Goal: Transaction & Acquisition: Purchase product/service

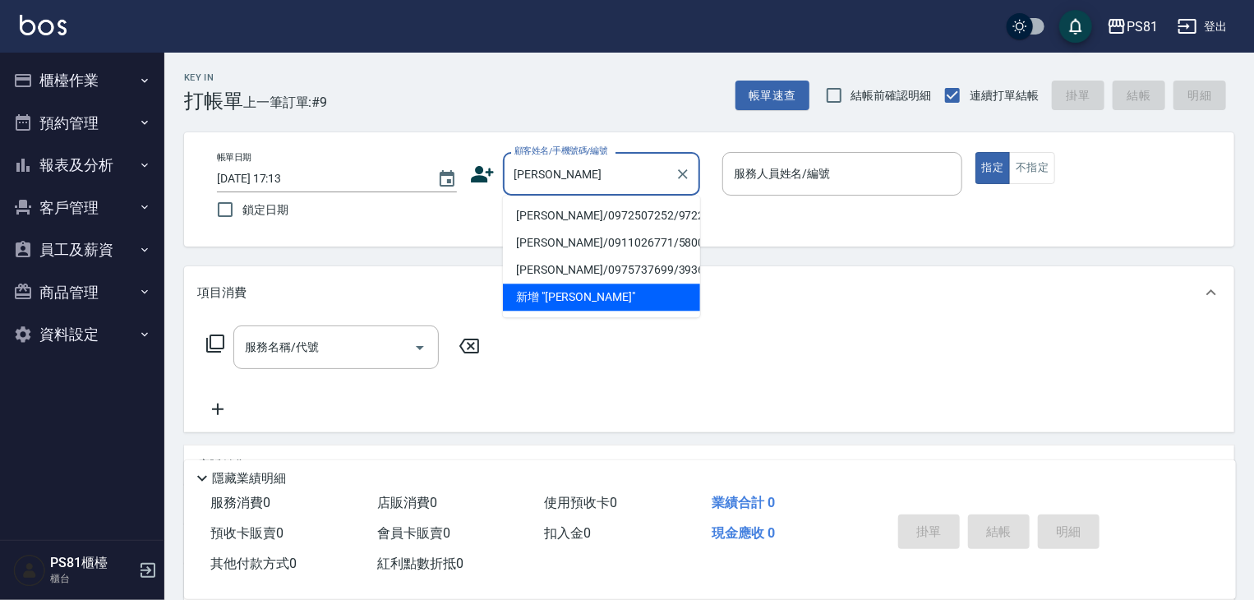
click at [620, 215] on li "[PERSON_NAME]/0972507252/9722" at bounding box center [601, 215] width 197 height 27
type input "[PERSON_NAME]/0972507252/9722"
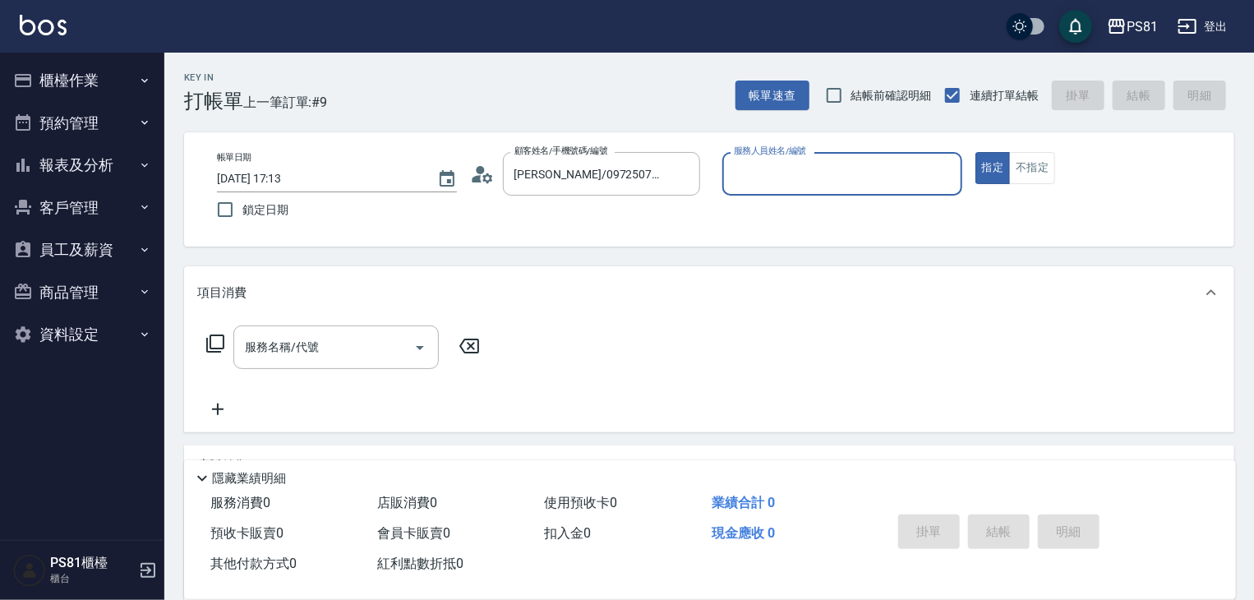
type input "小芸-8"
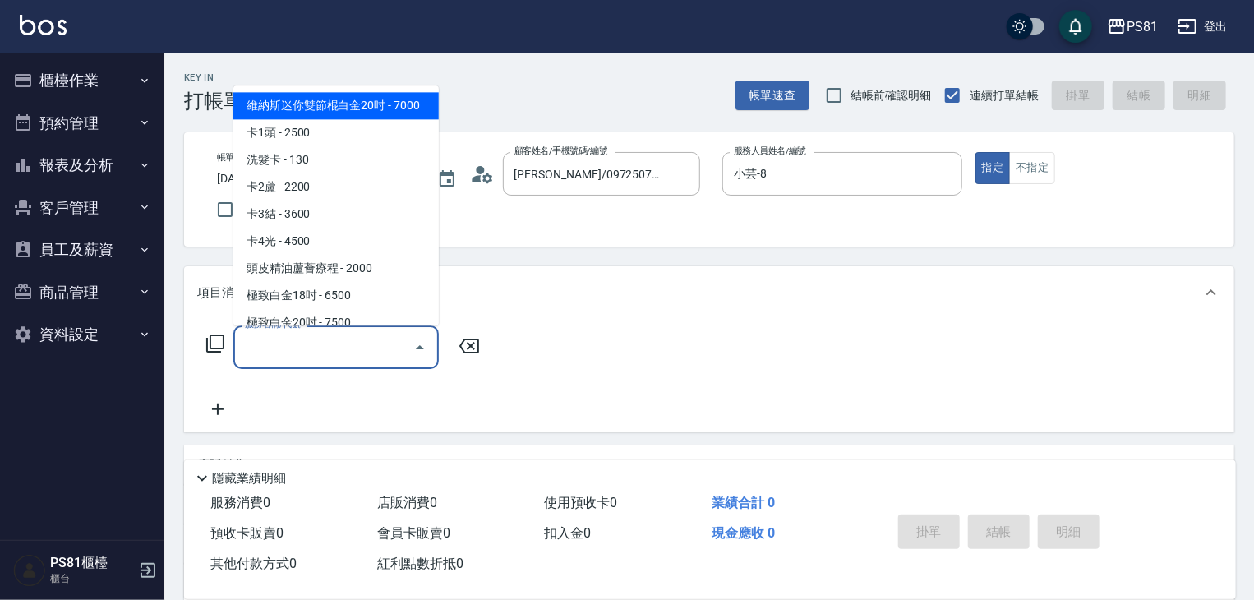
drag, startPoint x: 380, startPoint y: 336, endPoint x: 387, endPoint y: 346, distance: 12.3
click at [387, 346] on input "服務名稱/代號" at bounding box center [324, 347] width 166 height 29
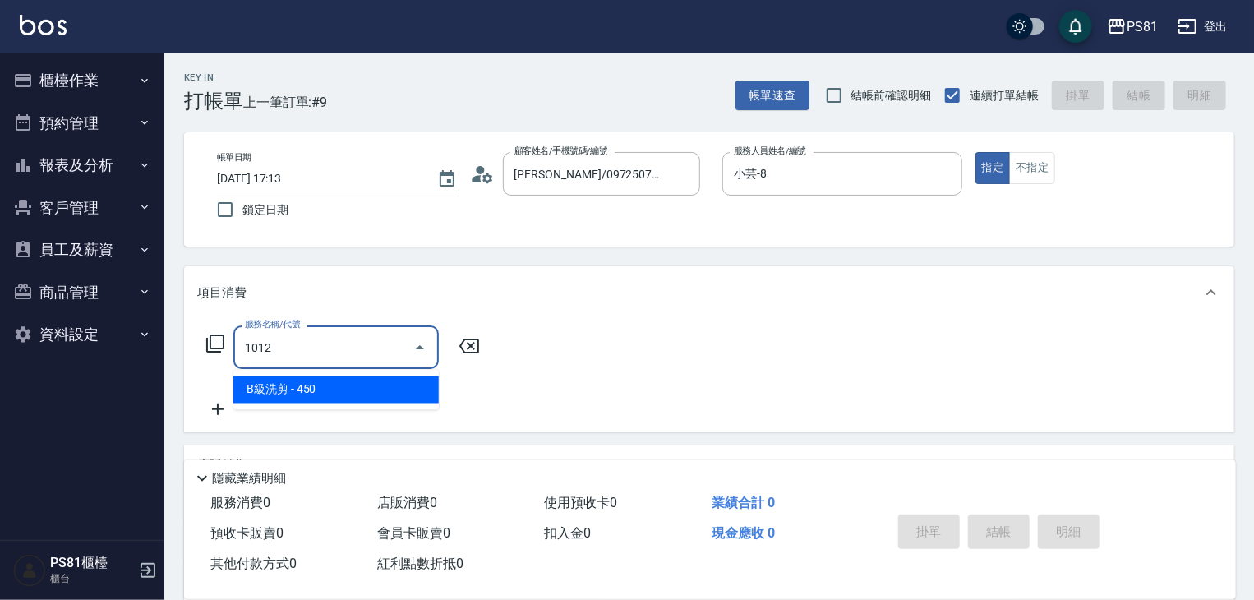
type input "B級洗剪(1012)"
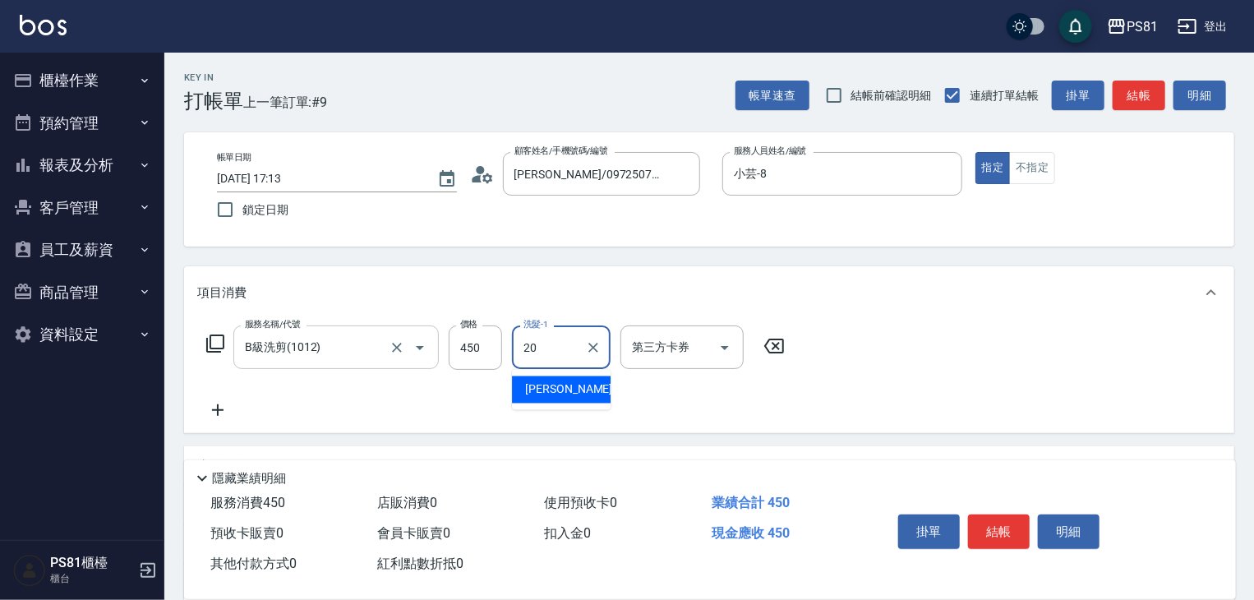
type input "[PERSON_NAME]-20"
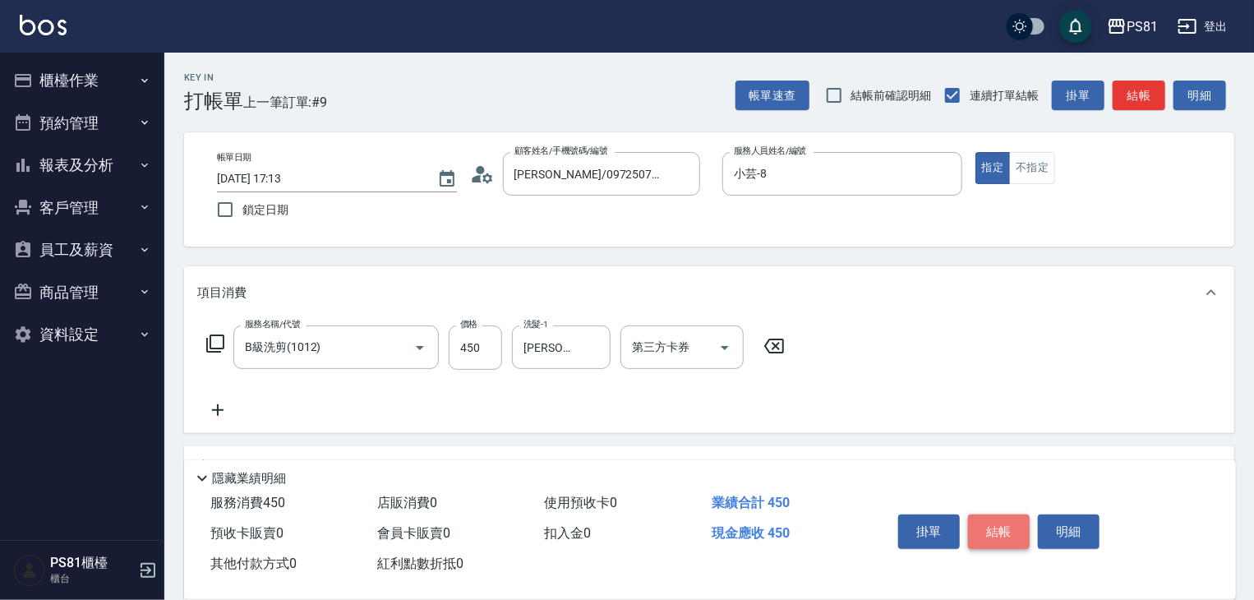
click at [1003, 530] on button "結帳" at bounding box center [999, 531] width 62 height 35
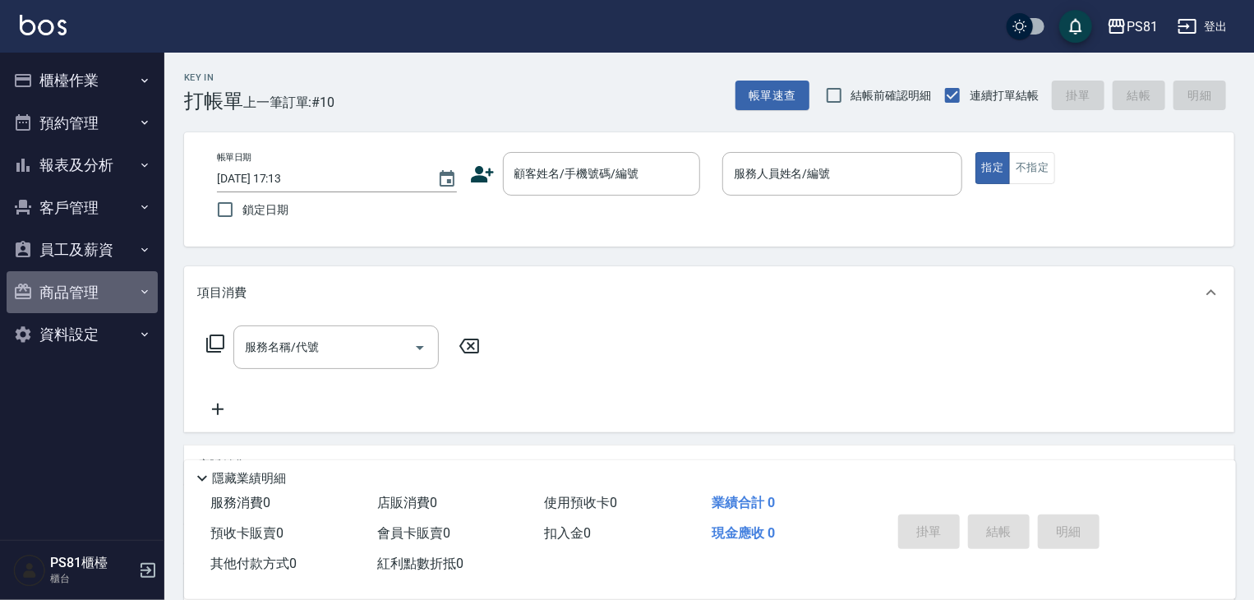
click at [70, 288] on button "商品管理" at bounding box center [82, 292] width 151 height 43
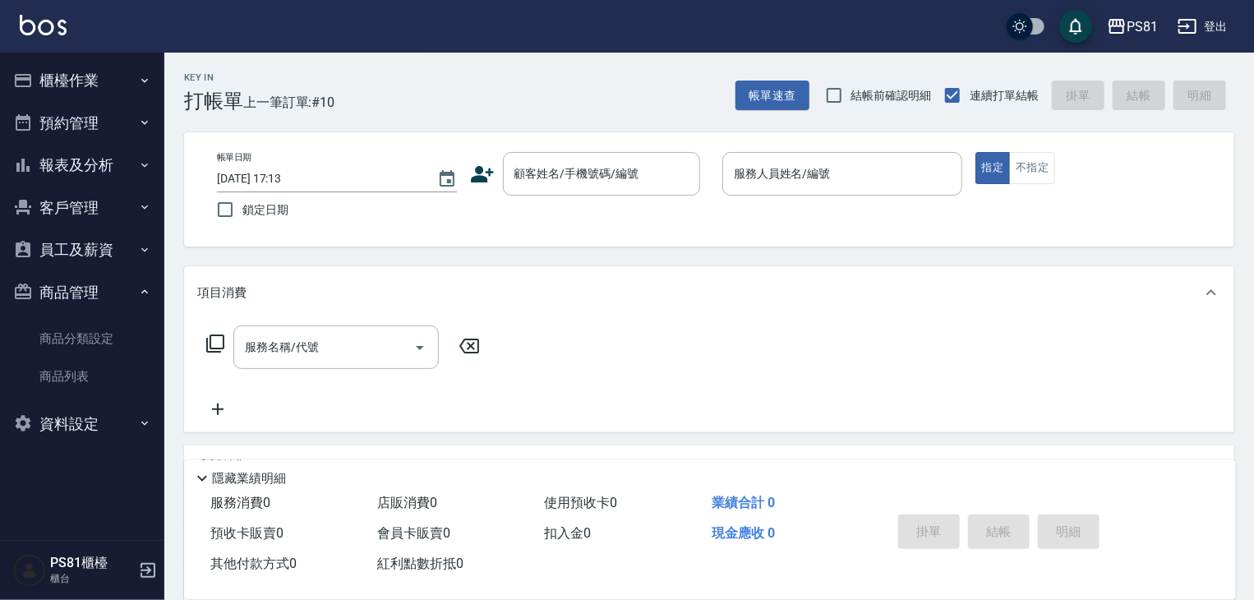
click at [85, 67] on button "櫃檯作業" at bounding box center [82, 80] width 151 height 43
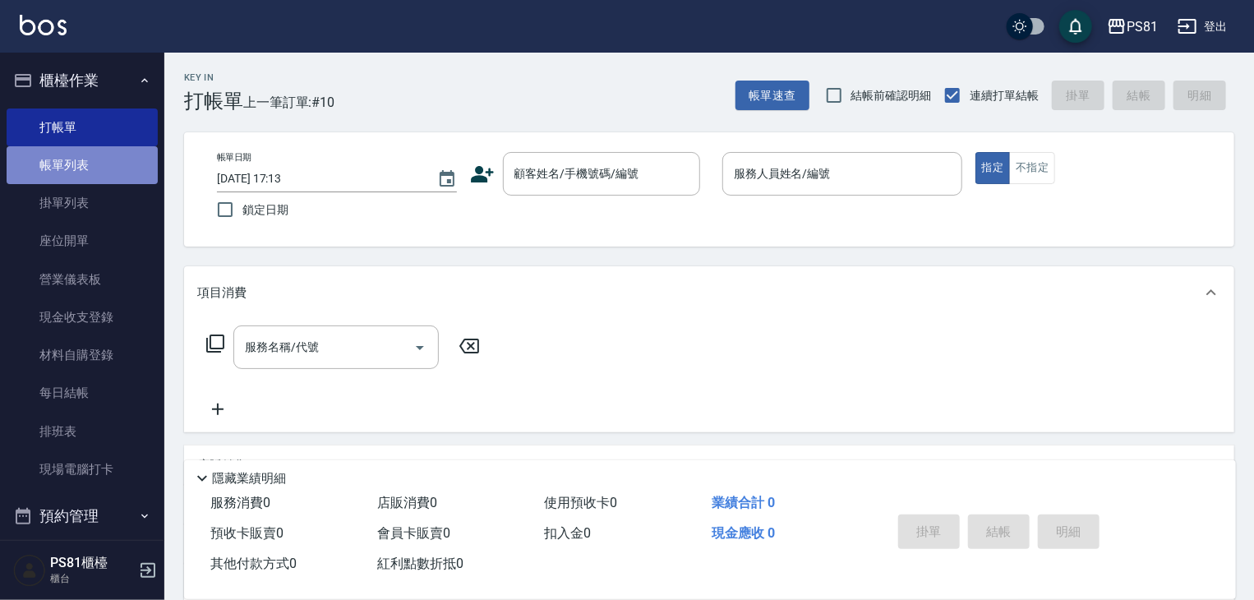
click at [85, 170] on link "帳單列表" at bounding box center [82, 165] width 151 height 38
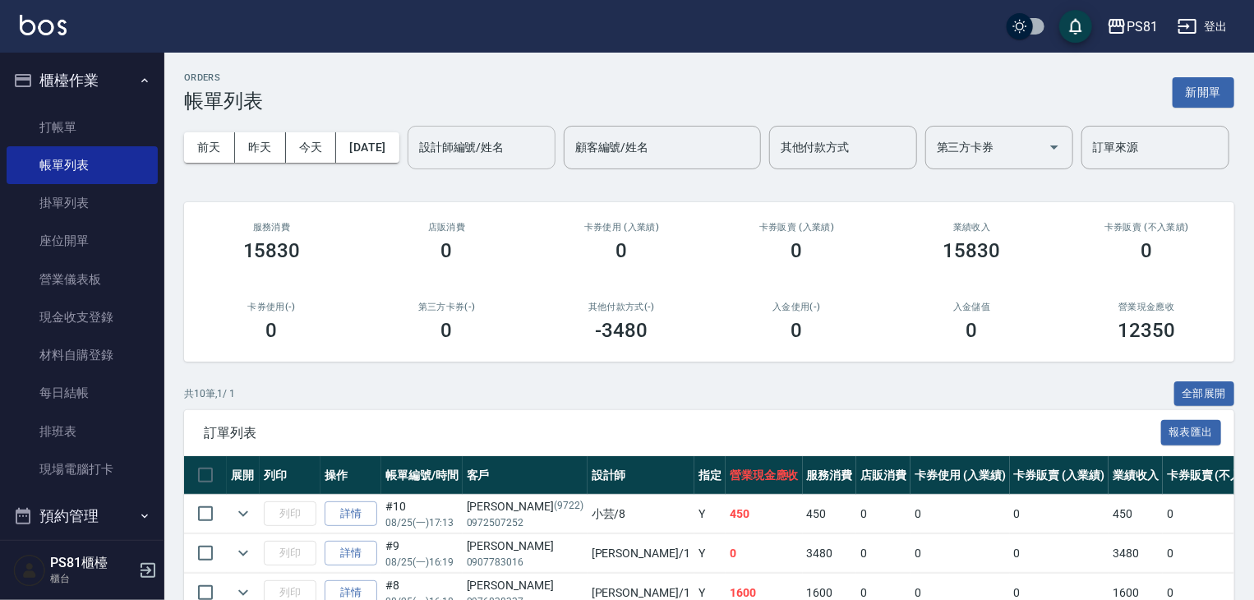
click at [204, 149] on button "前天" at bounding box center [209, 147] width 51 height 30
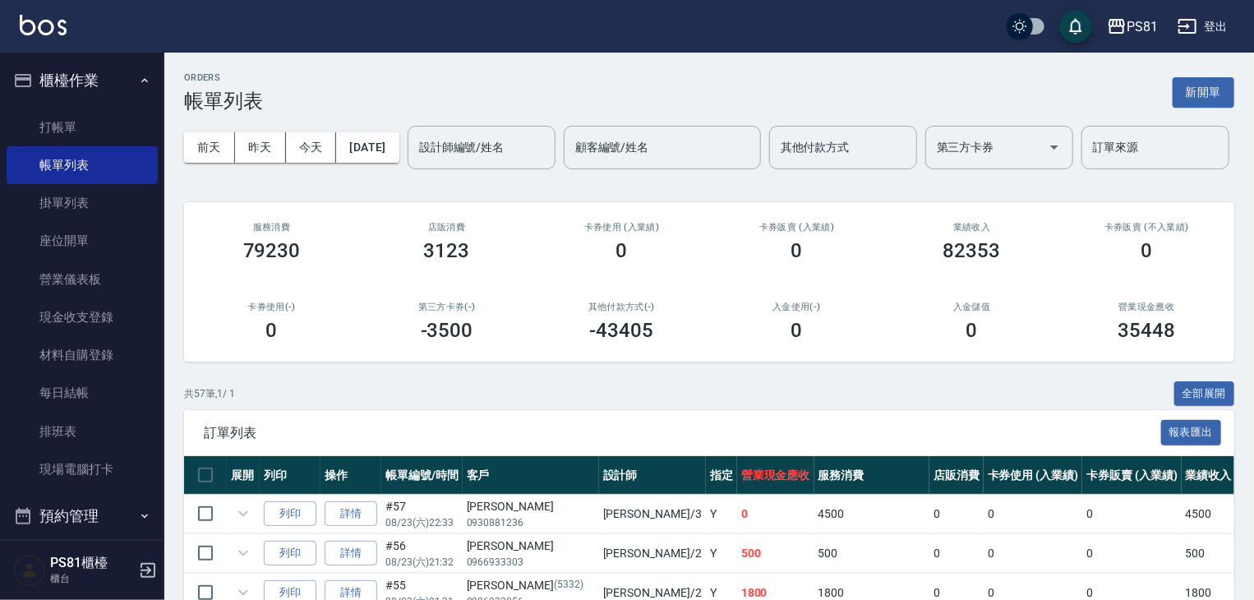
click at [408, 169] on div "設計師編號/姓名" at bounding box center [482, 148] width 148 height 44
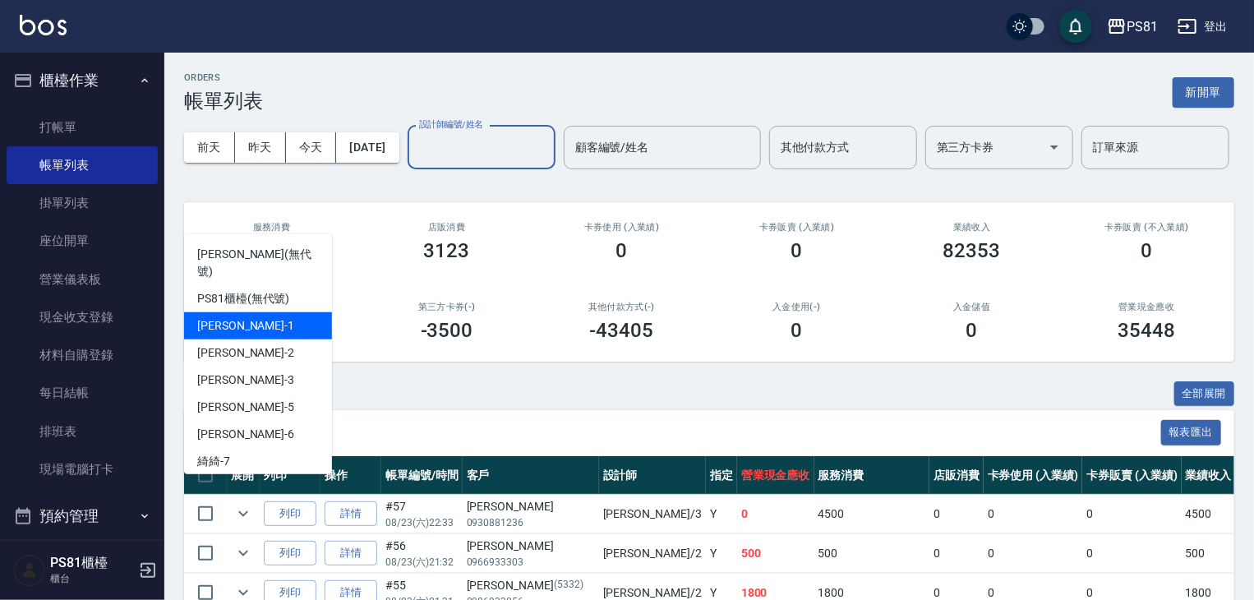
click at [251, 312] on div "[PERSON_NAME] -1" at bounding box center [258, 325] width 148 height 27
type input "[PERSON_NAME]-1"
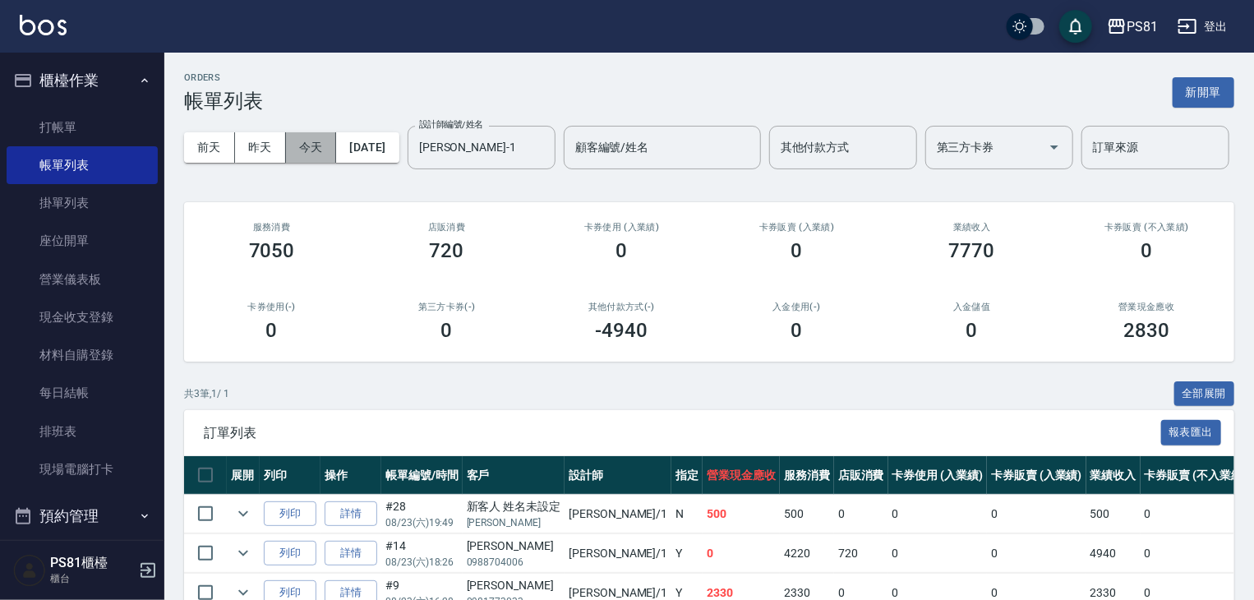
click at [297, 150] on button "今天" at bounding box center [311, 147] width 51 height 30
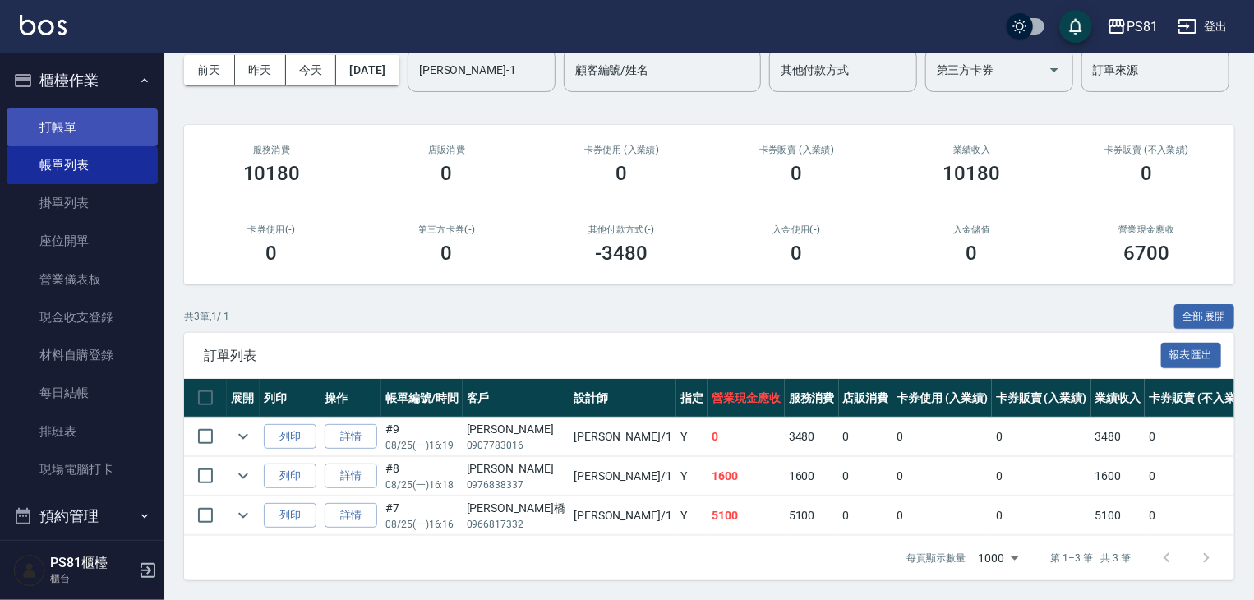
scroll to position [58, 0]
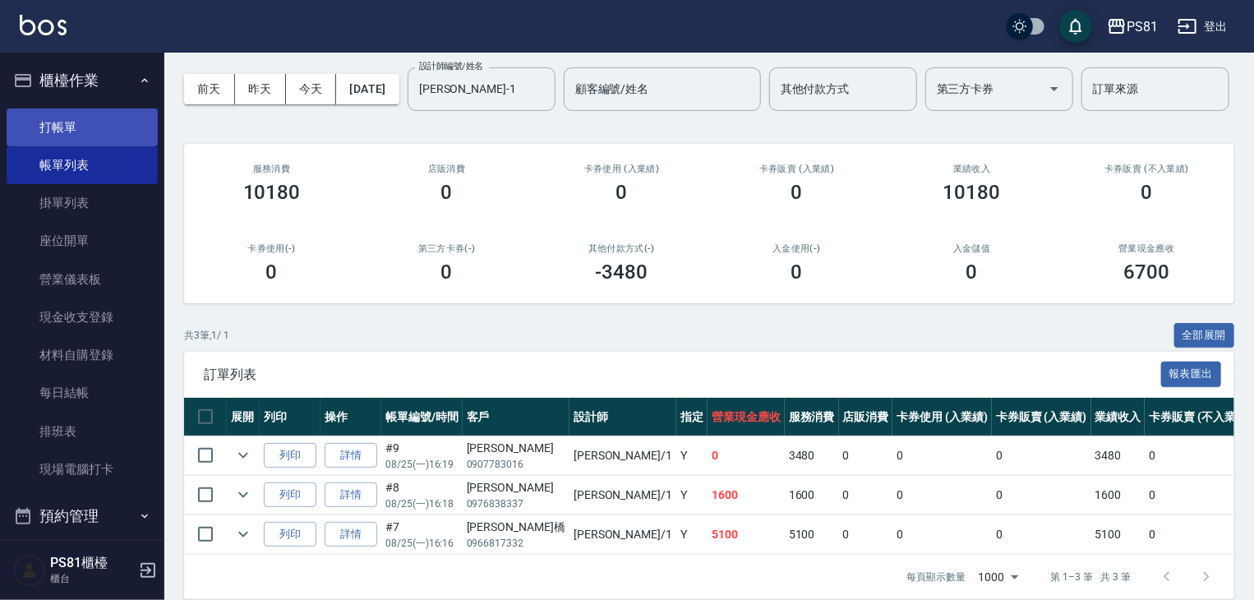
click at [86, 130] on link "打帳單" at bounding box center [82, 127] width 151 height 38
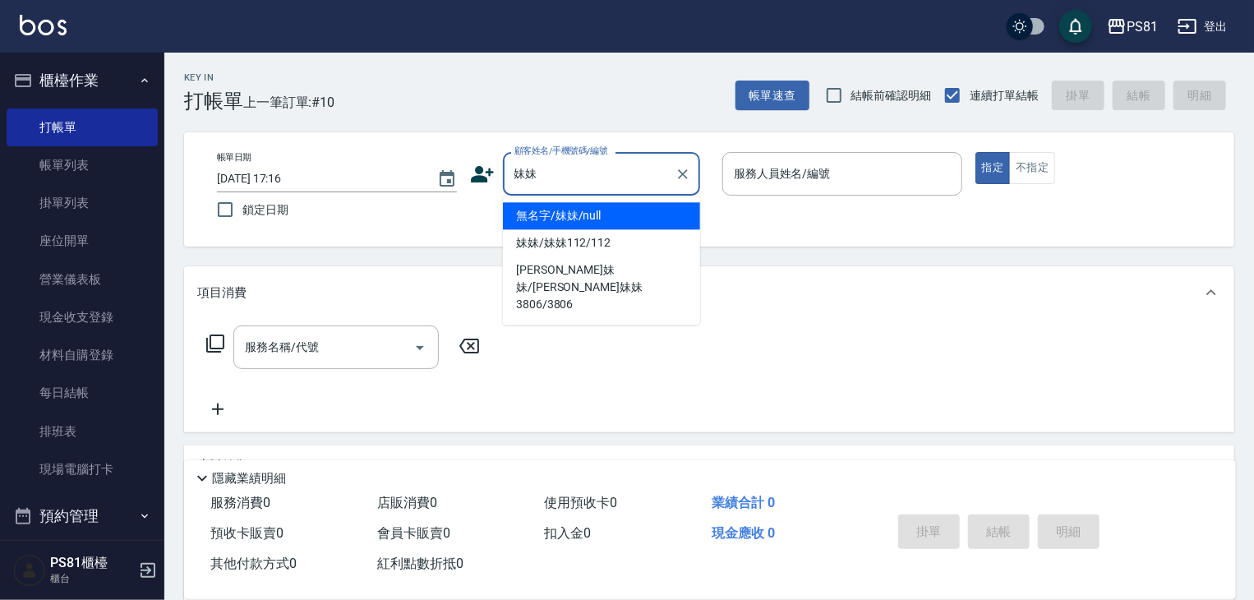
click at [584, 215] on li "無名字/妹妹/null" at bounding box center [601, 215] width 197 height 27
type input "無名字/妹妹/null"
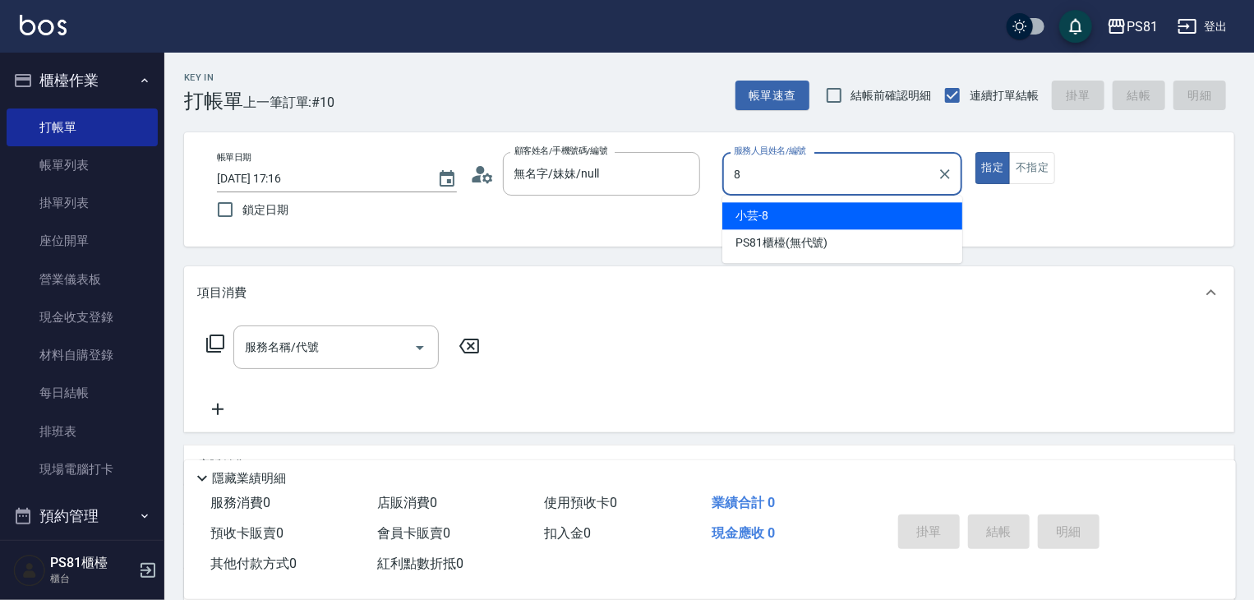
type input "小芸-8"
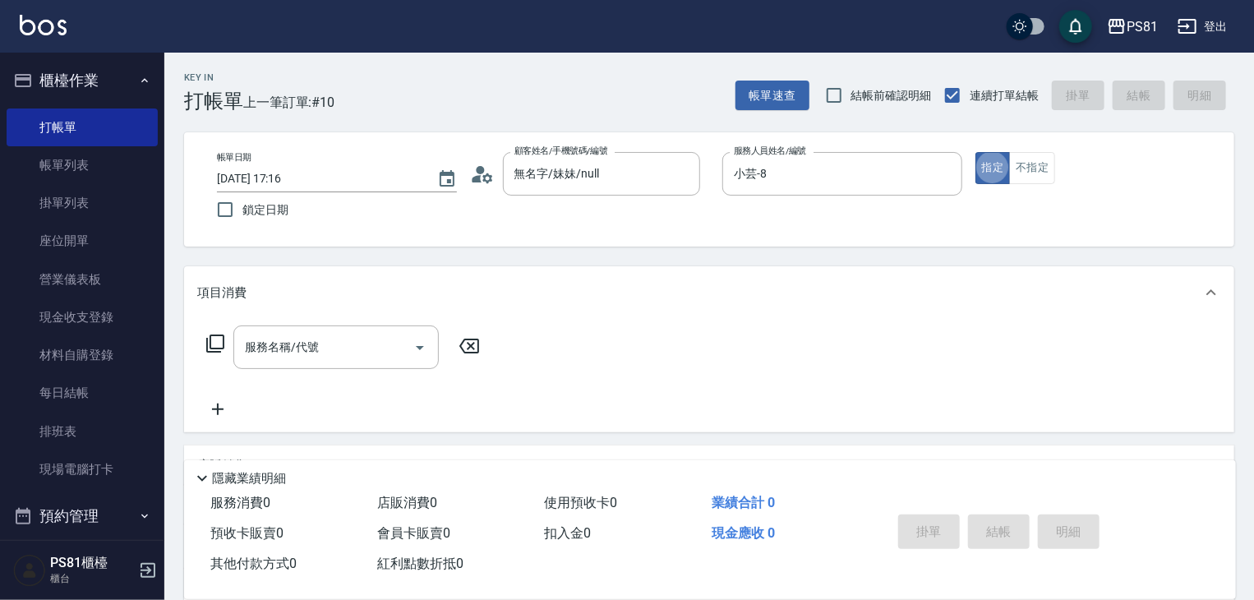
type button "true"
drag, startPoint x: 1027, startPoint y: 159, endPoint x: 999, endPoint y: 173, distance: 32.0
click at [1028, 160] on button "不指定" at bounding box center [1032, 168] width 46 height 32
click at [385, 353] on input "服務名稱/代號" at bounding box center [324, 347] width 166 height 29
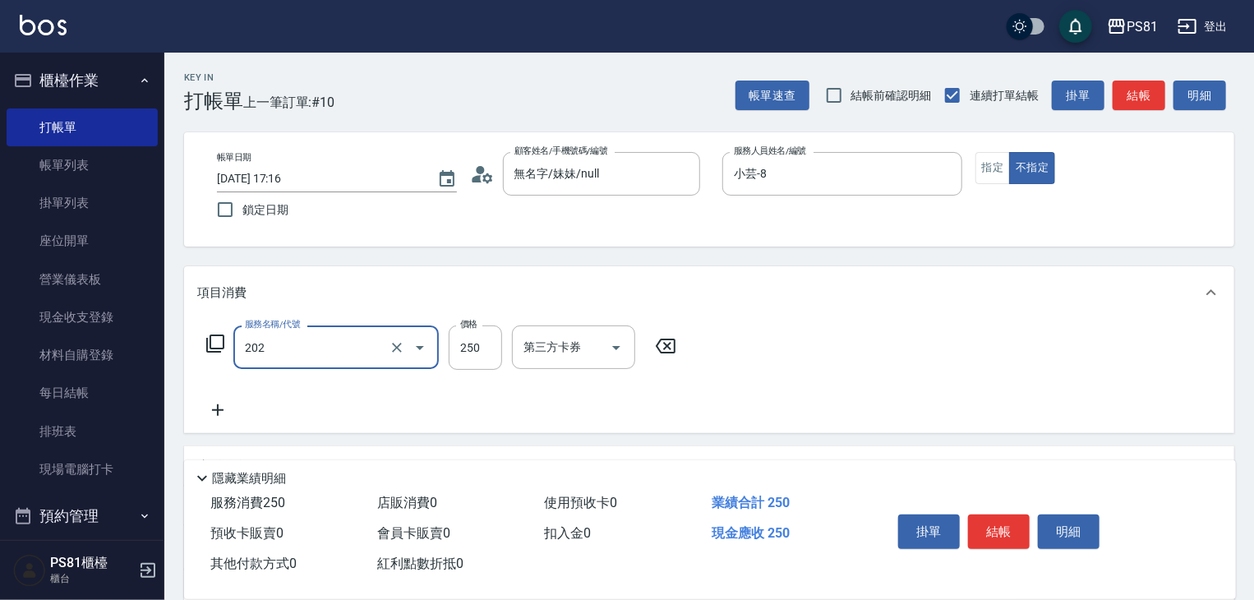
type input "單剪250(202)"
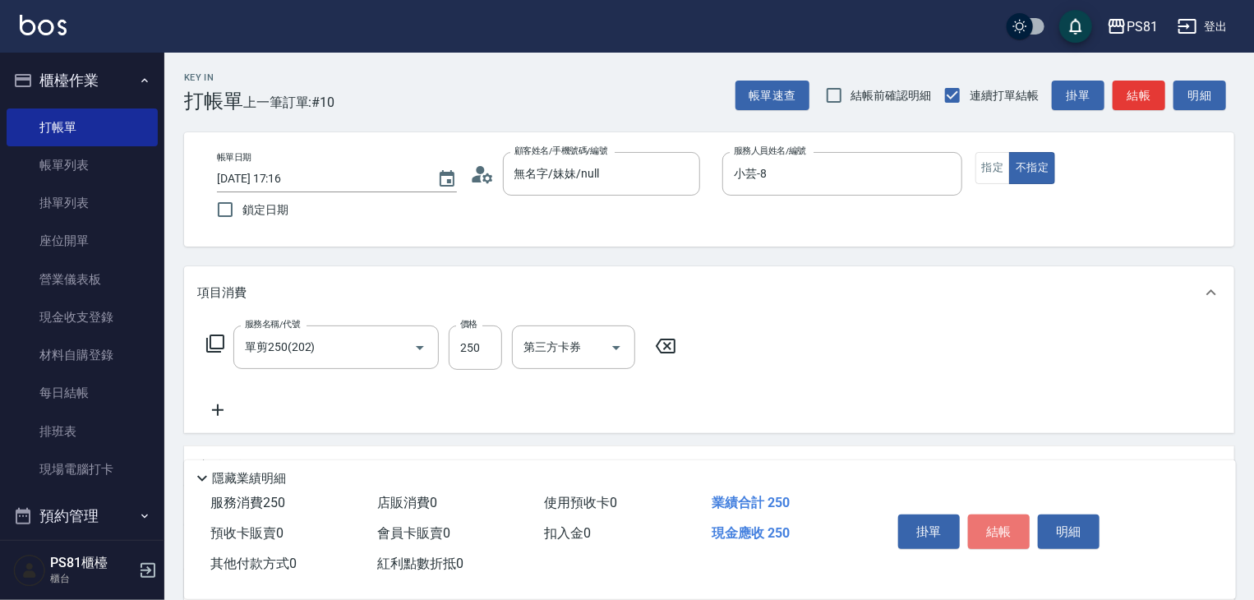
click at [991, 533] on button "結帳" at bounding box center [999, 531] width 62 height 35
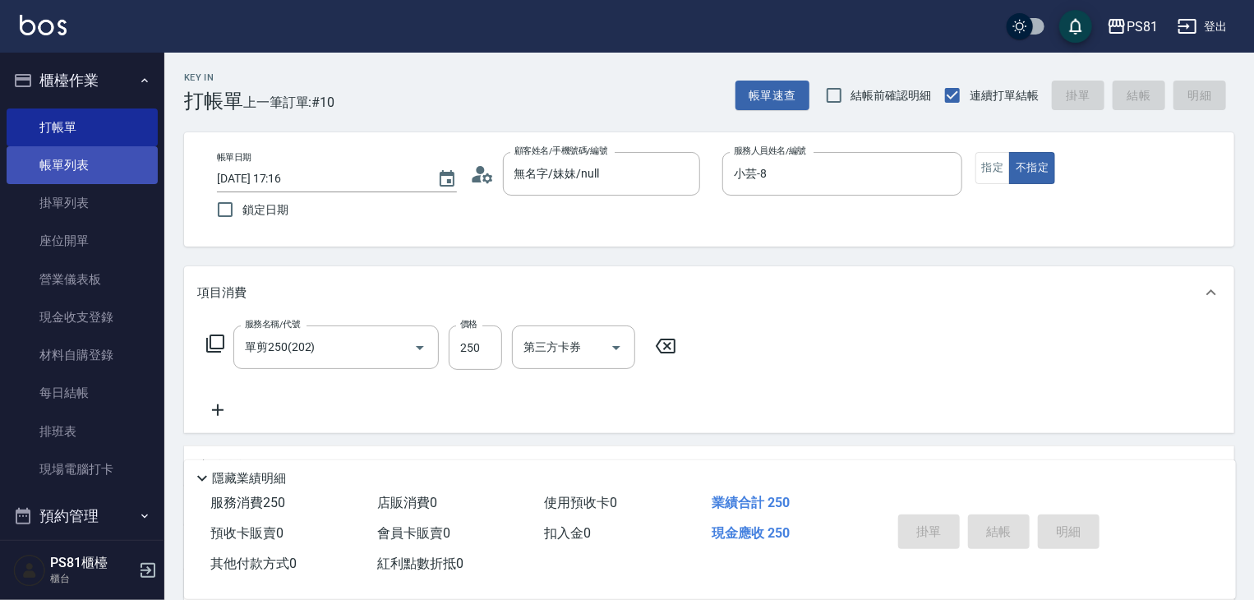
type input "[DATE] 17:25"
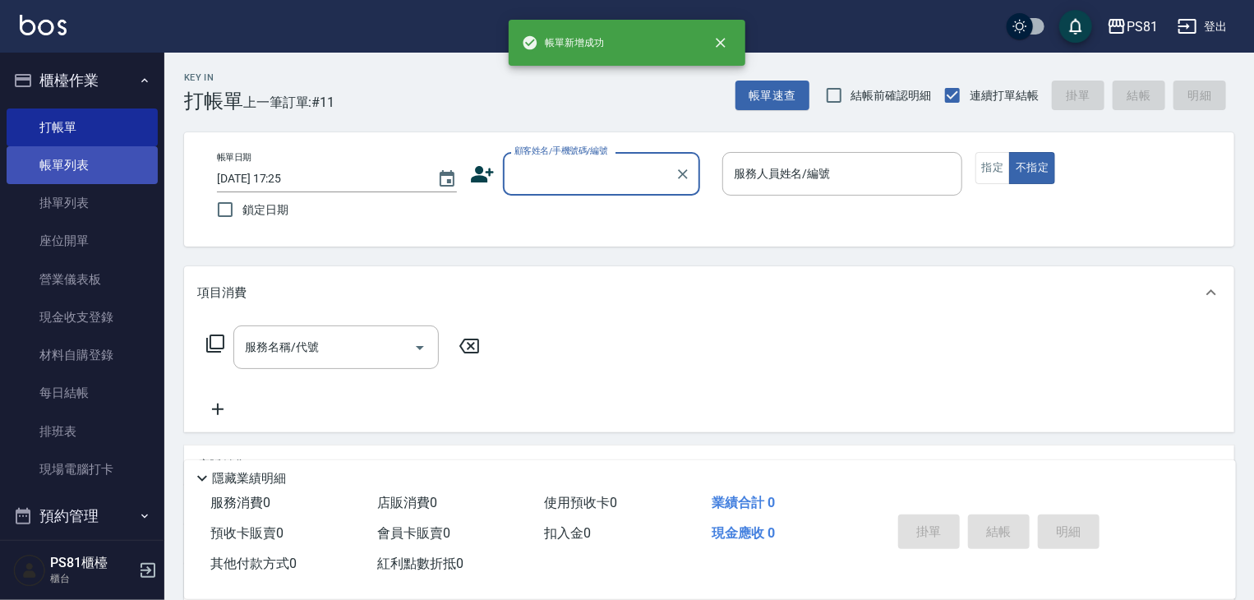
click at [100, 162] on link "帳單列表" at bounding box center [82, 165] width 151 height 38
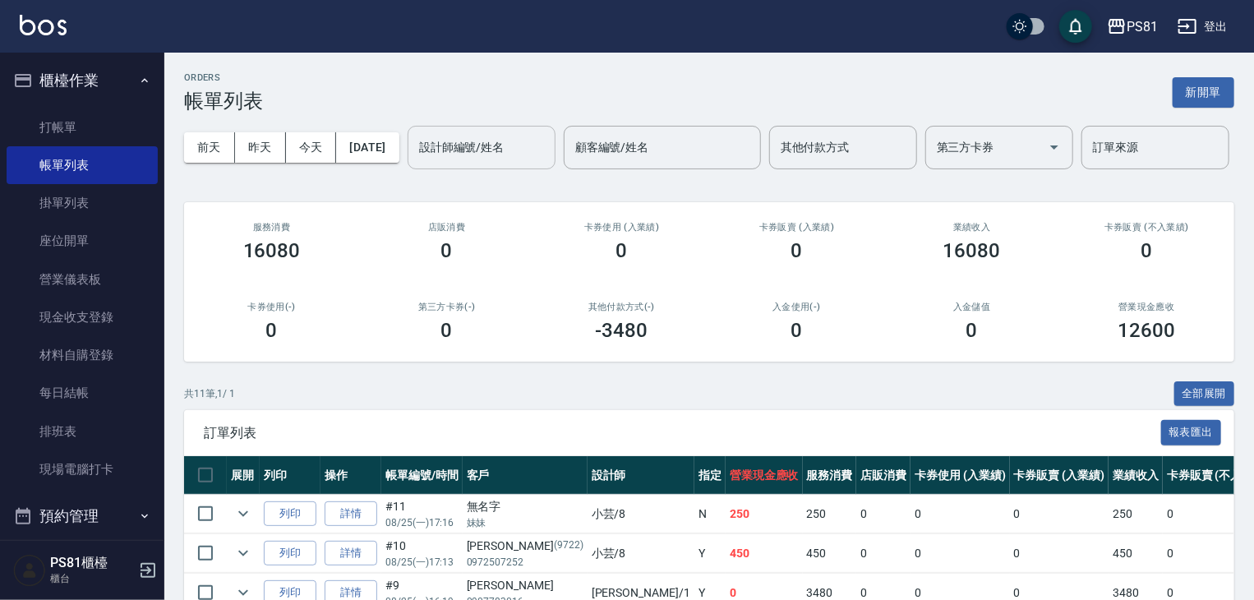
click at [415, 162] on input "設計師編號/姓名" at bounding box center [481, 147] width 133 height 29
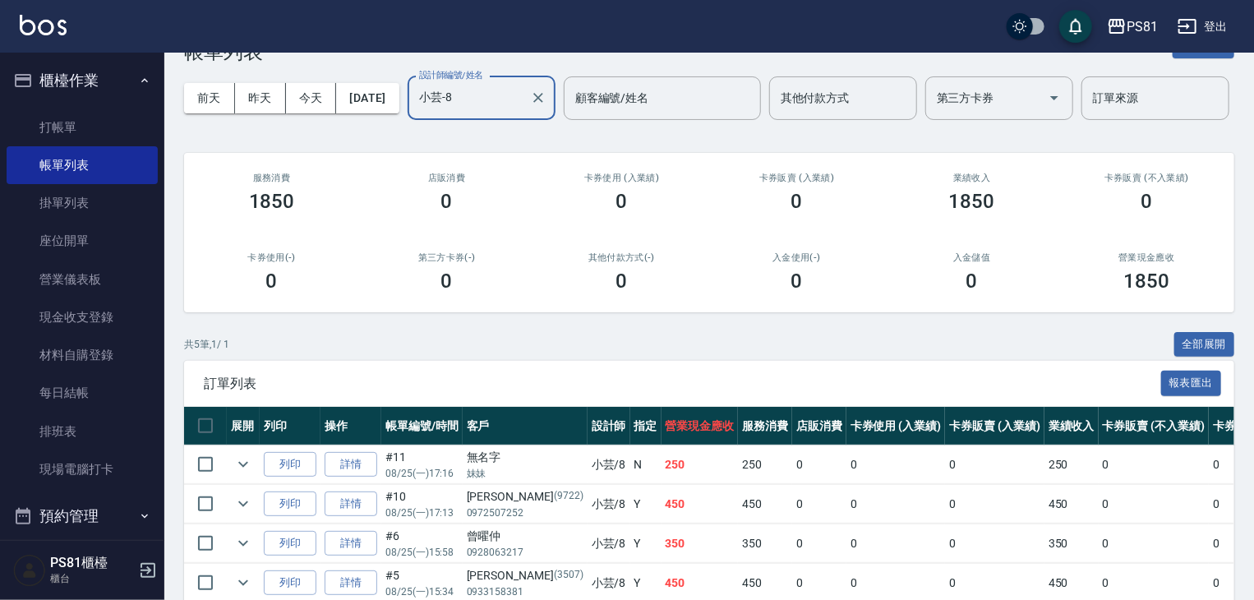
scroll to position [219, 0]
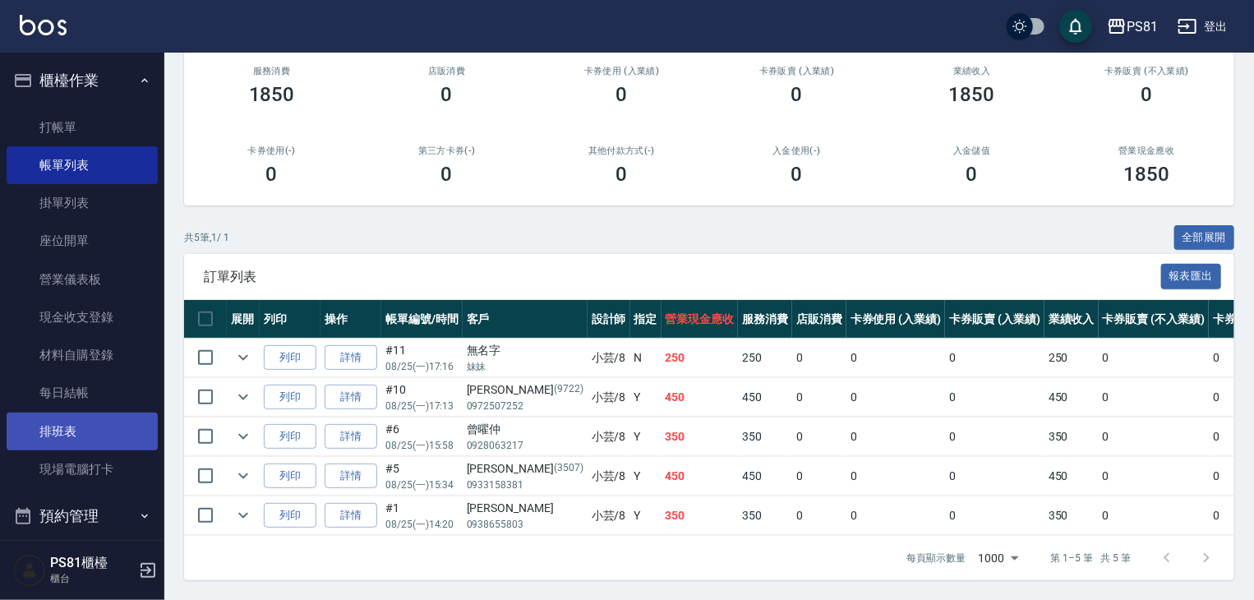
type input "小芸-8"
click at [99, 438] on link "排班表" at bounding box center [82, 432] width 151 height 38
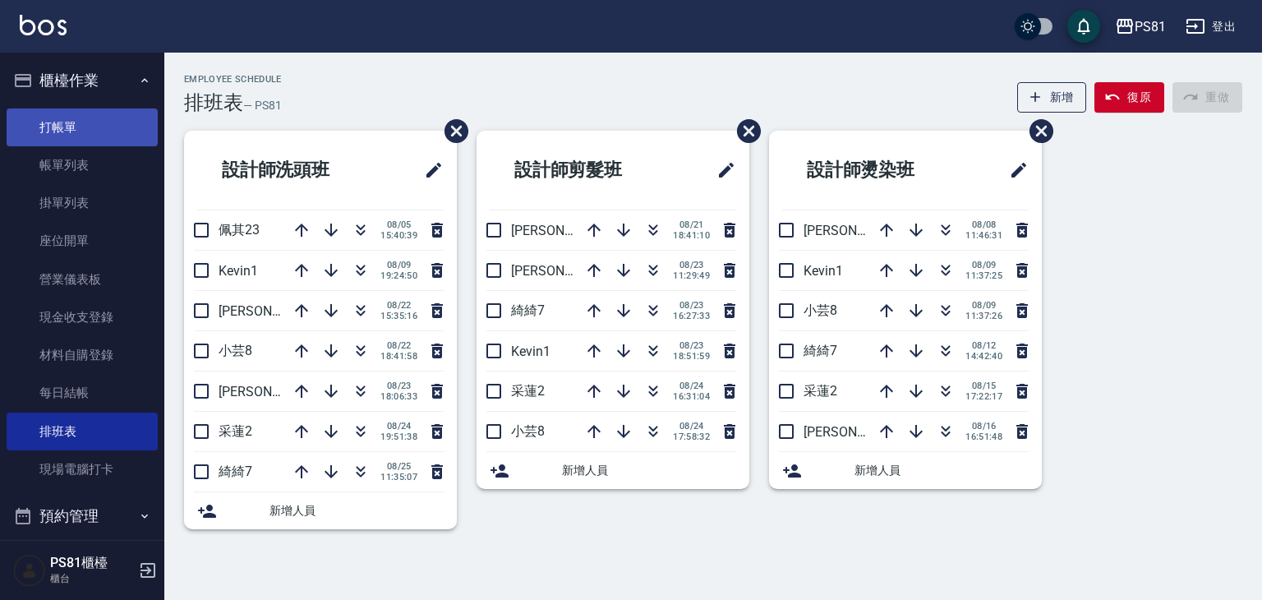
click at [61, 124] on link "打帳單" at bounding box center [82, 127] width 151 height 38
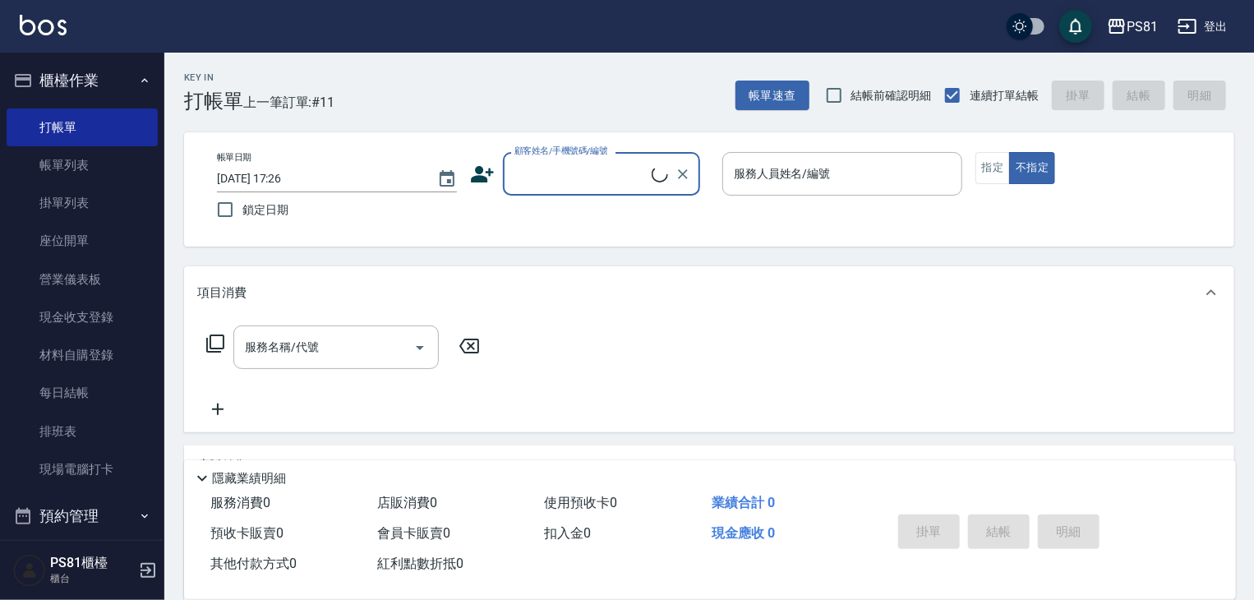
click at [347, 111] on div "Key In 打帳單 上一筆訂單:#11 帳單速查 結帳前確認明細 連續打單結帳 掛單 結帳 明細" at bounding box center [699, 83] width 1070 height 60
click at [545, 141] on div "帳單日期 [DATE] 17:26 鎖定日期 顧客姓名/手機號碼/編號 顧客姓名/手機號碼/編號 服務人員姓名/編號 服務人員姓名/編號 指定 不指定" at bounding box center [709, 189] width 1050 height 114
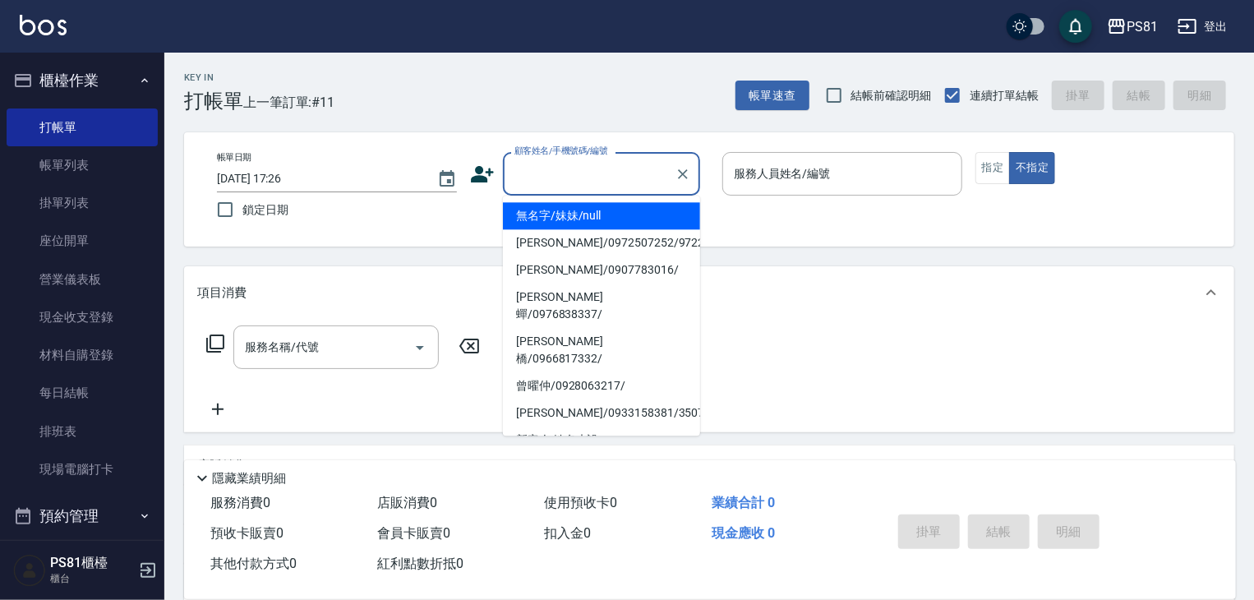
click at [556, 174] on input "顧客姓名/手機號碼/編號" at bounding box center [589, 173] width 158 height 29
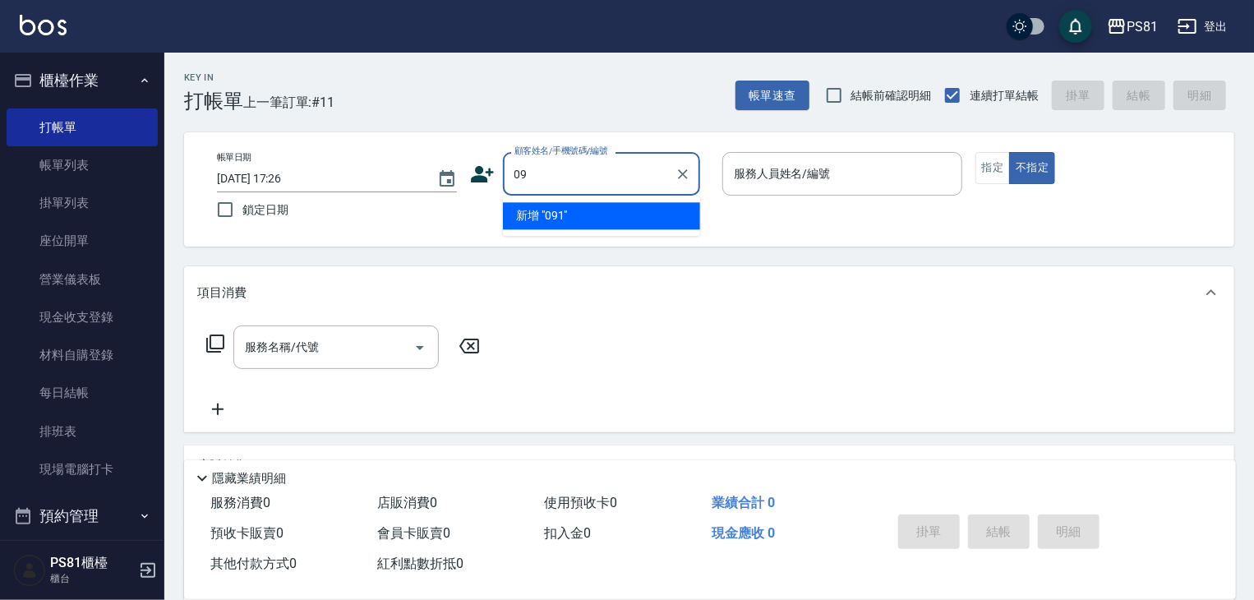
type input "0"
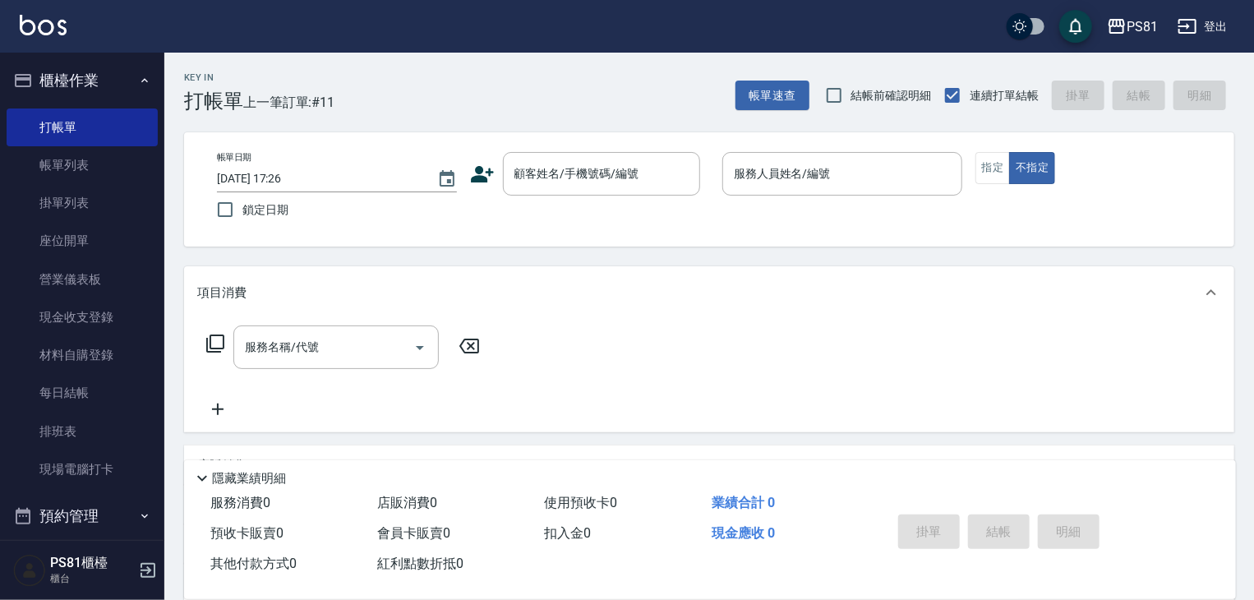
click at [596, 86] on div "Key In 打帳單 上一筆訂單:#11 帳單速查 結帳前確認明細 連續打單結帳 掛單 結帳 明細" at bounding box center [699, 83] width 1070 height 60
click at [431, 207] on label "鎖定日期" at bounding box center [326, 209] width 236 height 35
click at [242, 207] on input "鎖定日期" at bounding box center [225, 209] width 35 height 35
checkbox input "true"
click at [79, 424] on link "排班表" at bounding box center [82, 432] width 151 height 38
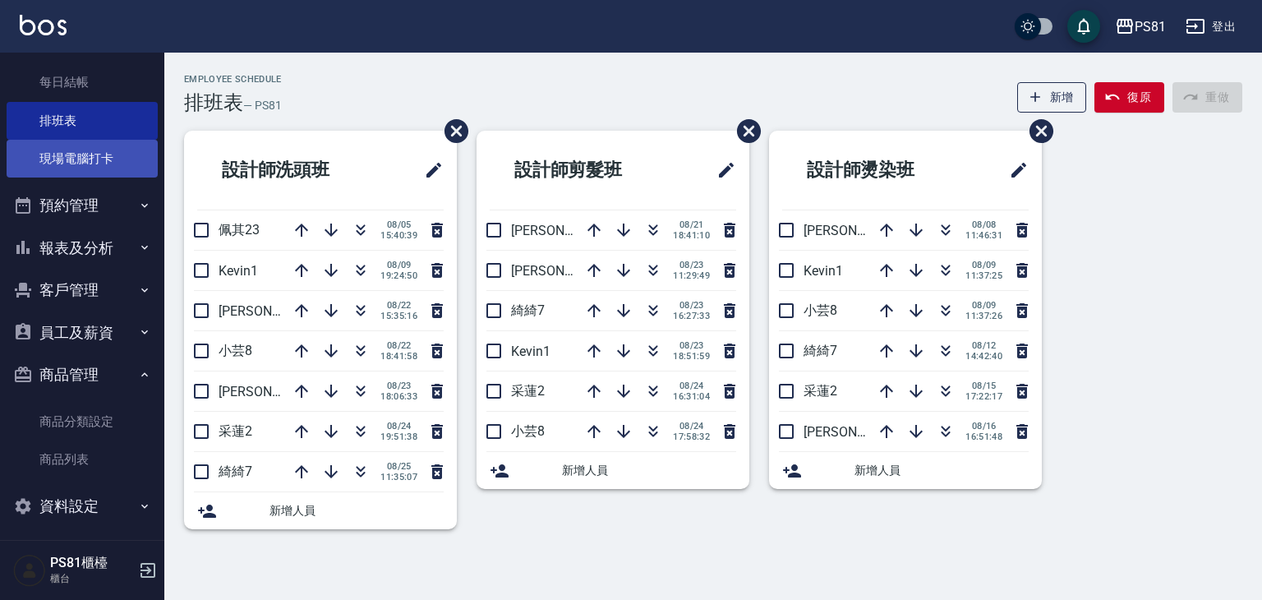
scroll to position [317, 0]
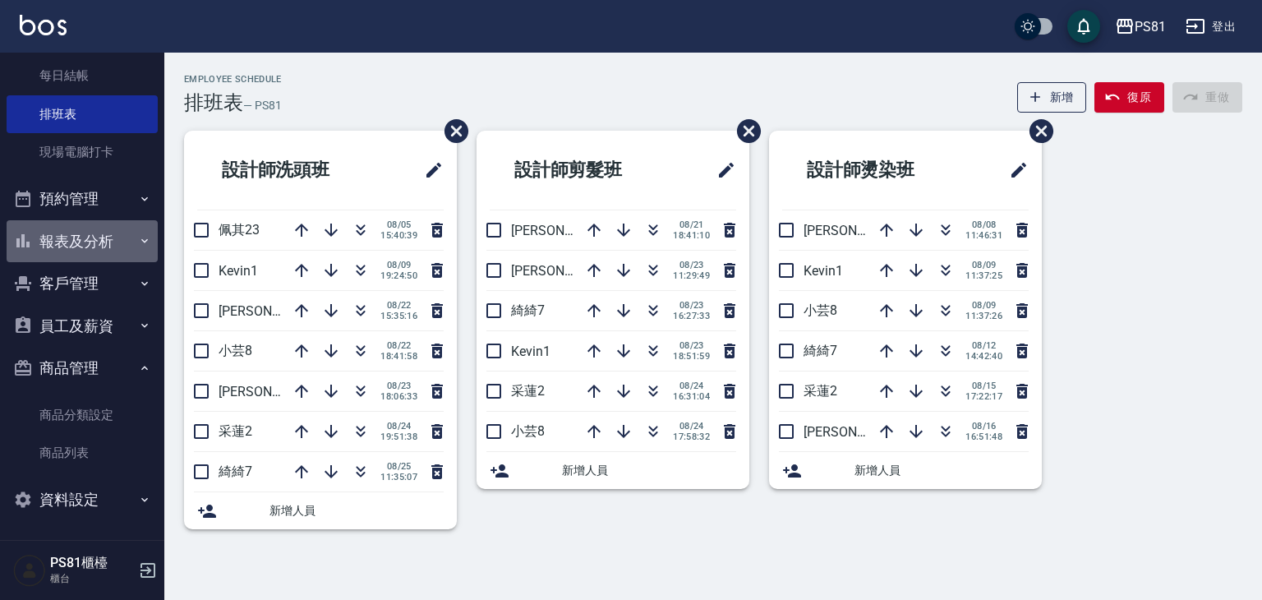
click at [97, 230] on button "報表及分析" at bounding box center [82, 241] width 151 height 43
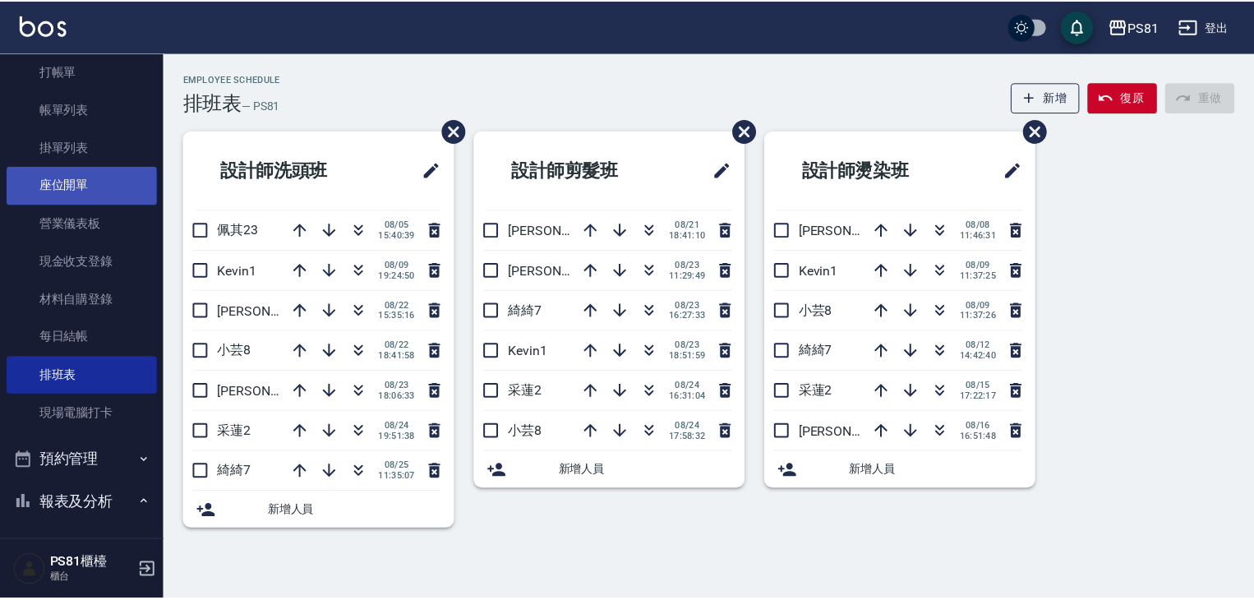
scroll to position [0, 0]
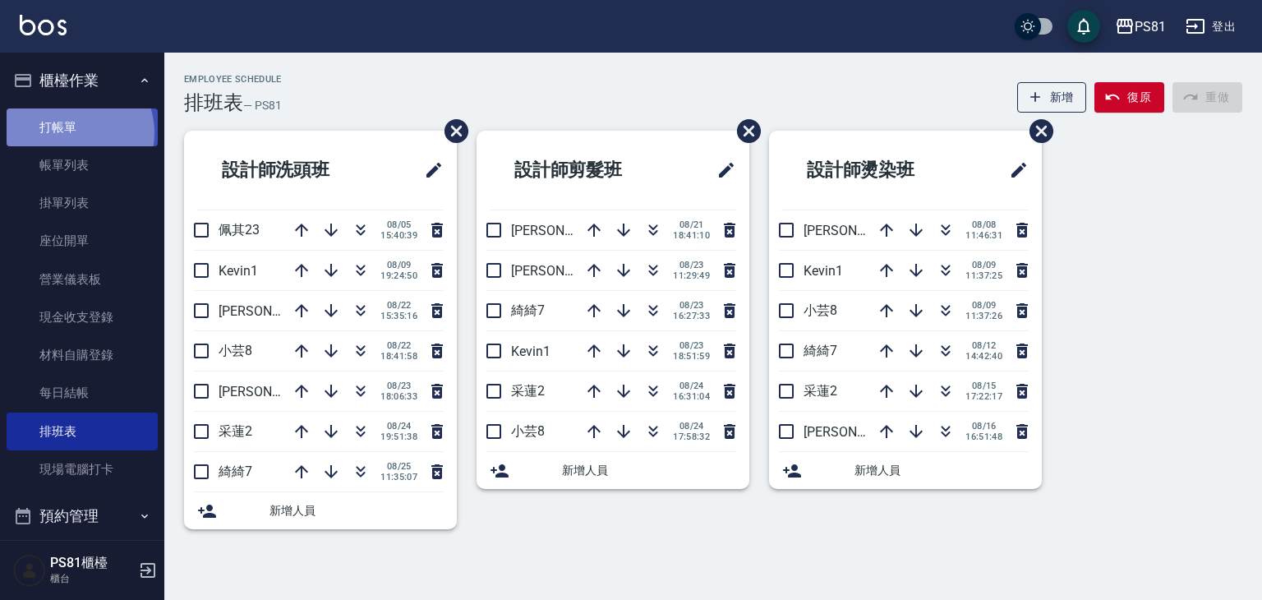
click at [74, 132] on link "打帳單" at bounding box center [82, 127] width 151 height 38
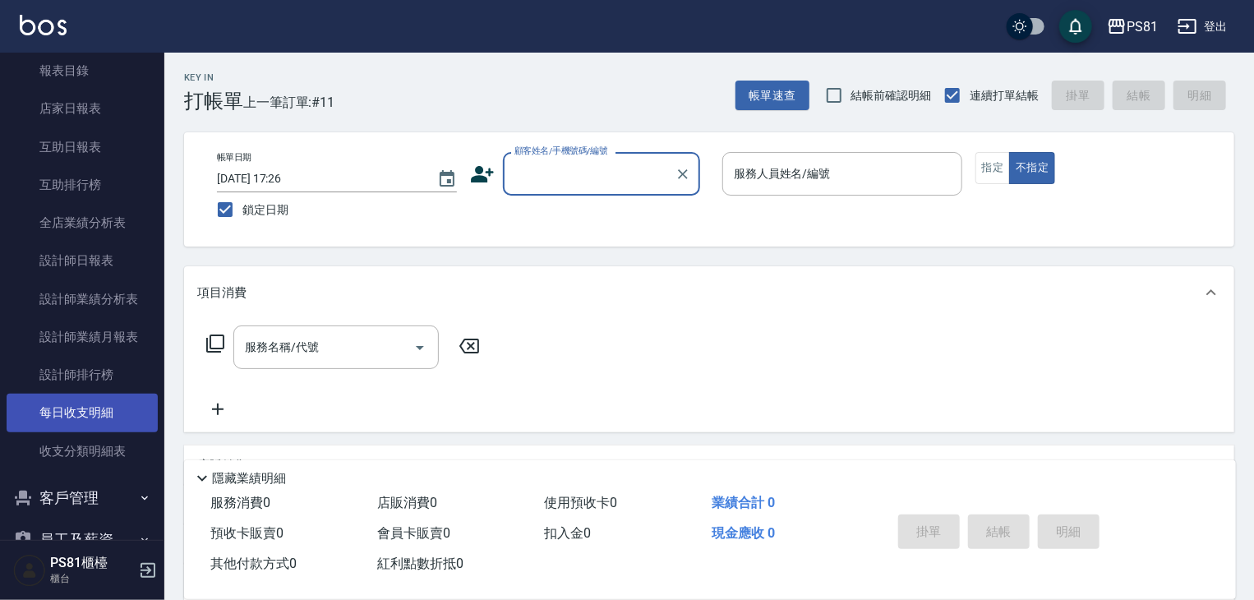
scroll to position [657, 0]
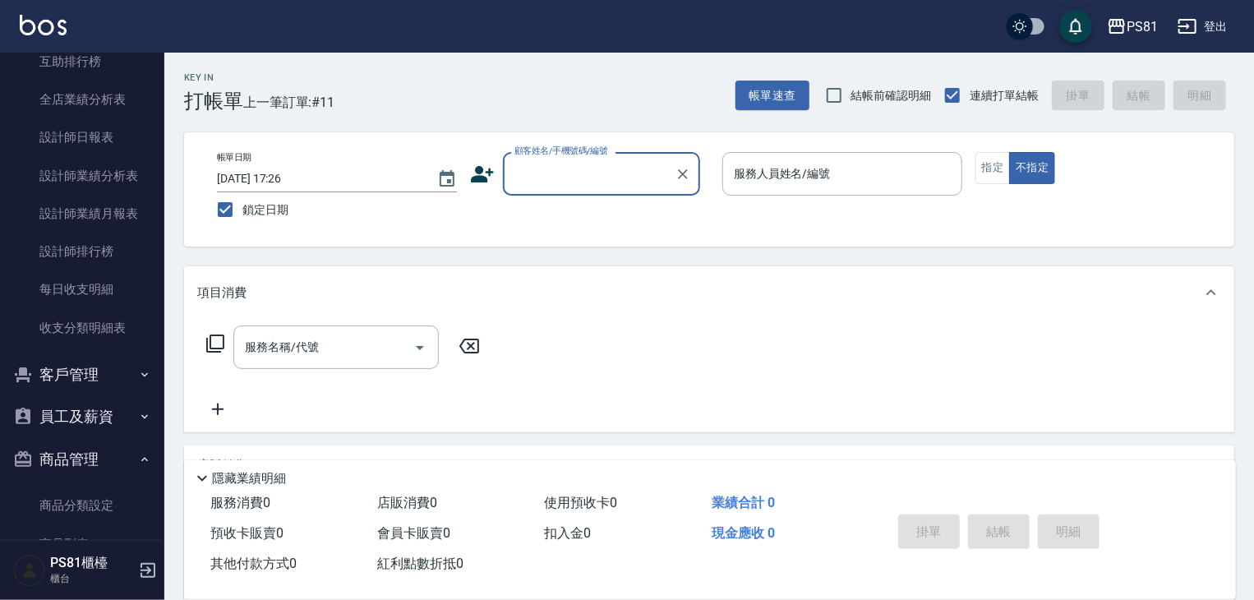
click at [120, 376] on button "客戶管理" at bounding box center [82, 374] width 151 height 43
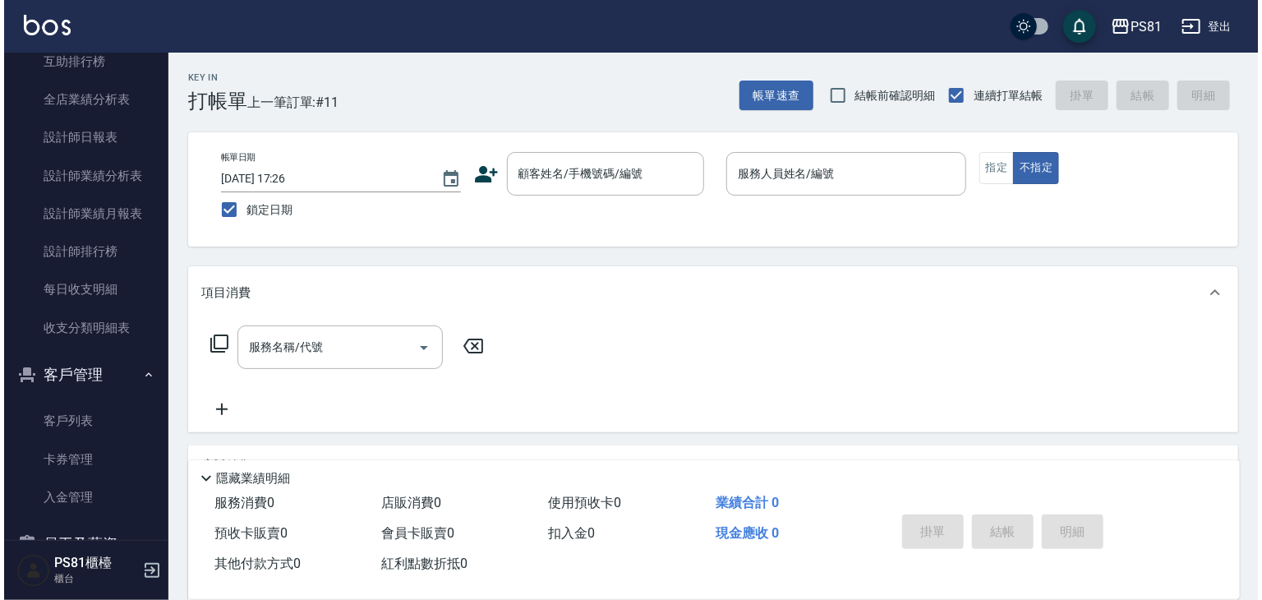
scroll to position [822, 0]
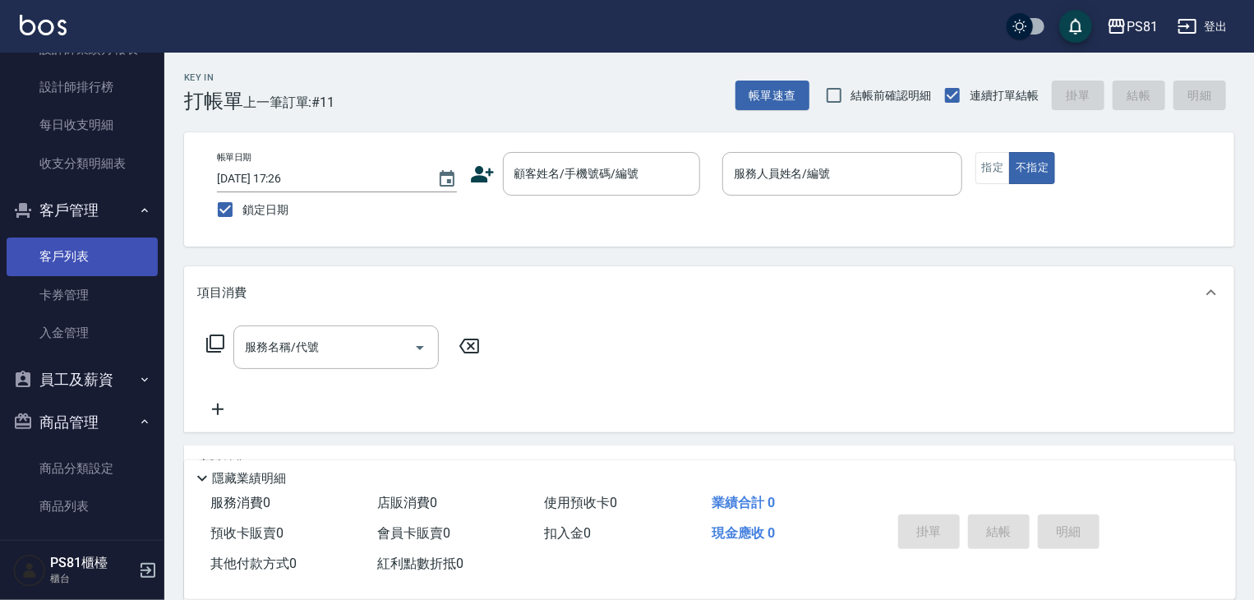
click at [92, 251] on link "客戶列表" at bounding box center [82, 257] width 151 height 38
